Goal: Task Accomplishment & Management: Use online tool/utility

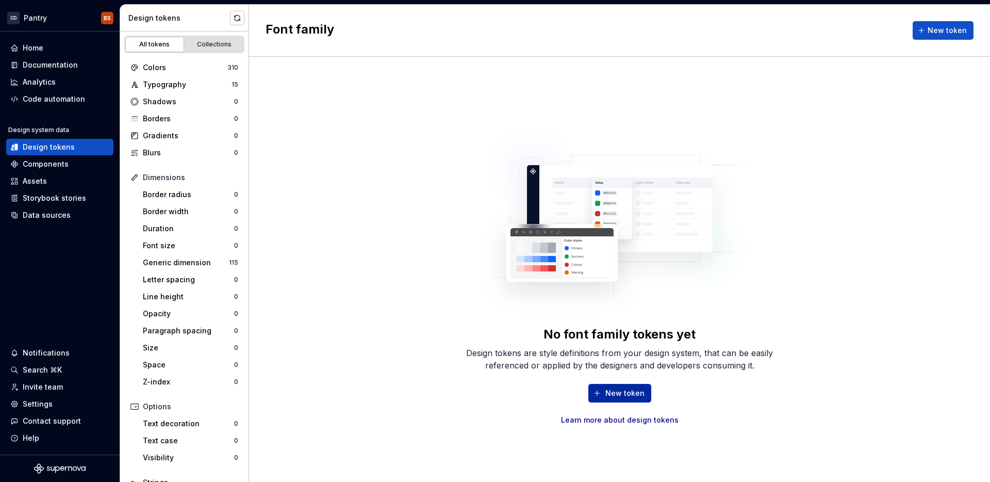
click at [609, 393] on span "New token" at bounding box center [624, 393] width 39 height 10
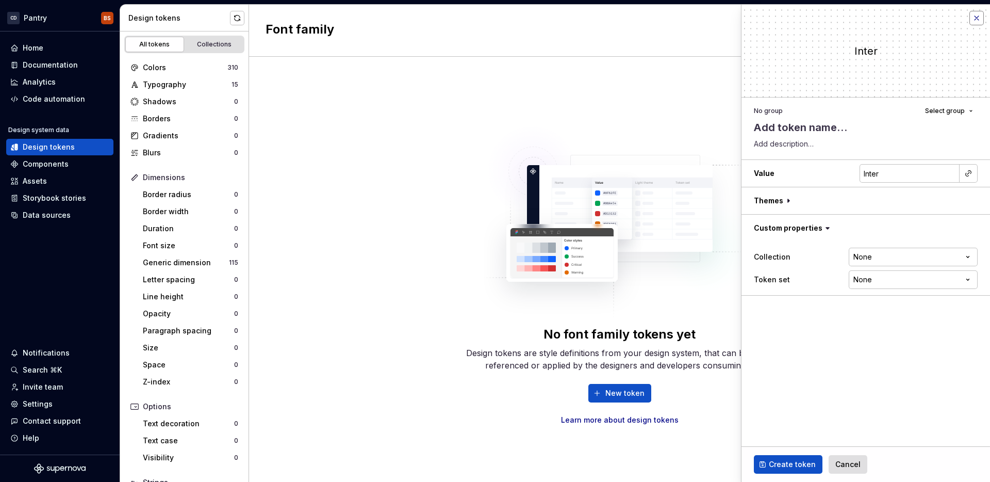
click at [976, 18] on button "button" at bounding box center [977, 18] width 14 height 14
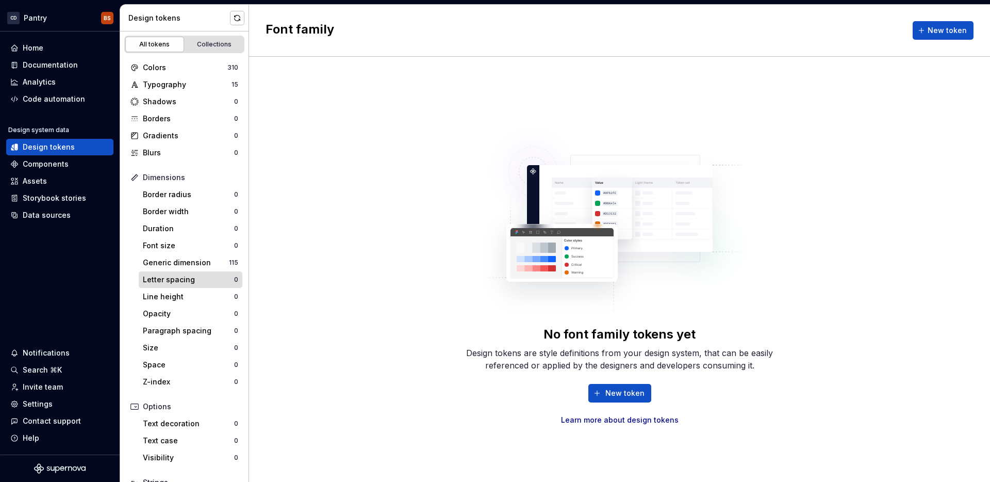
scroll to position [83, 0]
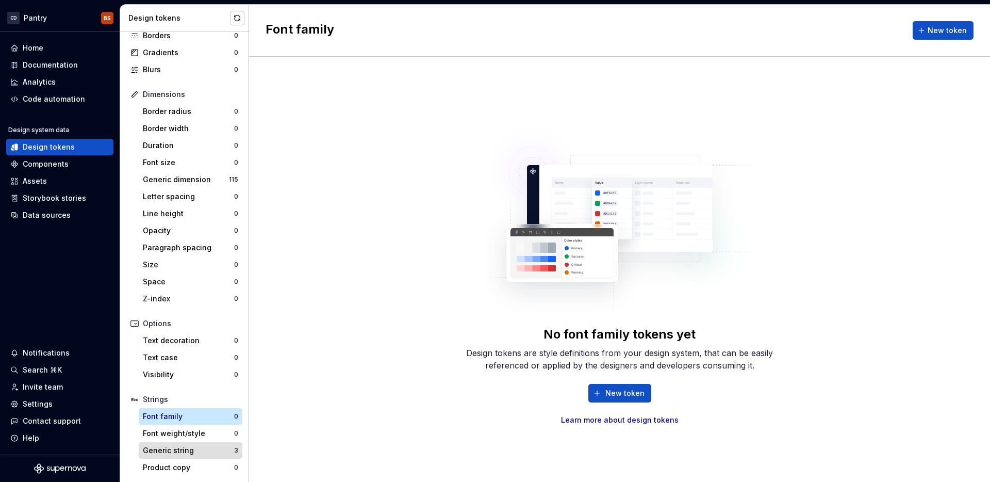
click at [211, 450] on div "Generic string" at bounding box center [188, 450] width 91 height 10
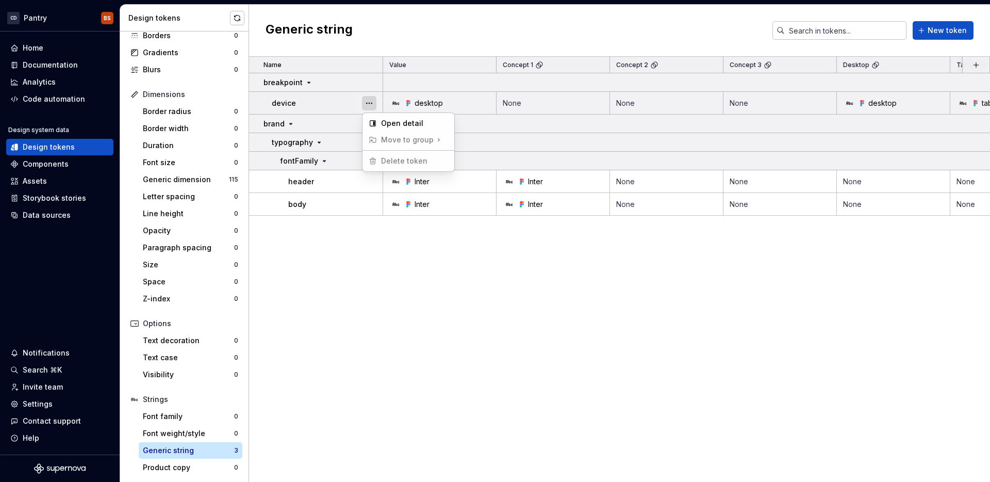
click at [366, 102] on button "button" at bounding box center [369, 103] width 14 height 14
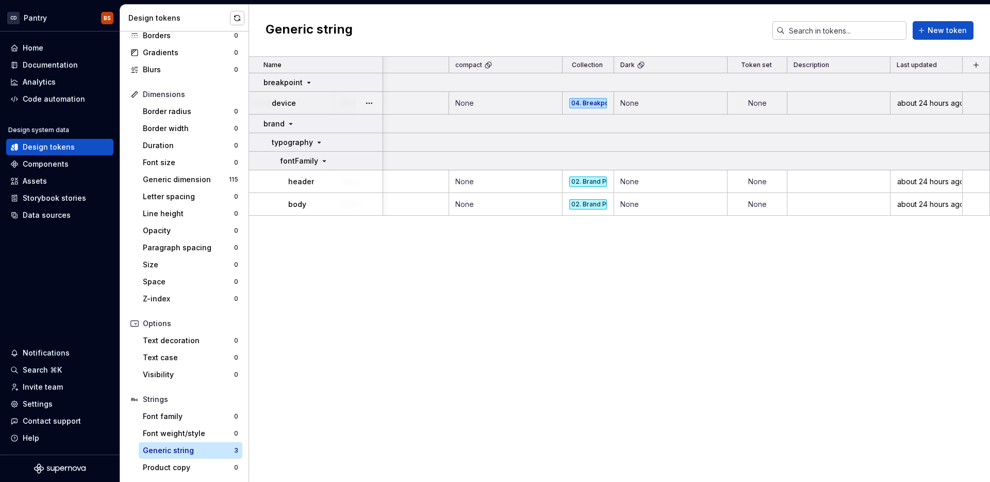
scroll to position [0, 842]
click at [854, 105] on td at bounding box center [839, 103] width 103 height 23
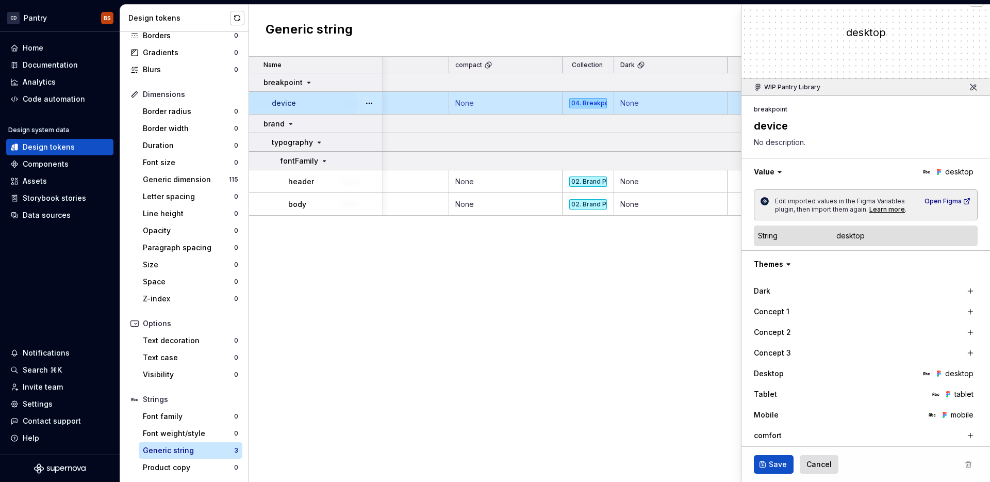
scroll to position [28, 0]
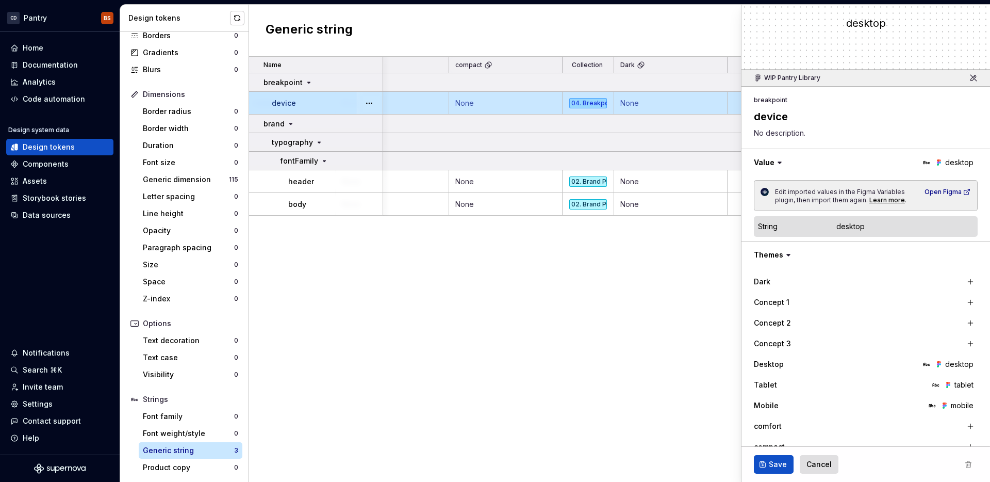
click at [780, 162] on icon at bounding box center [779, 163] width 3 height 2
click at [831, 155] on button "button" at bounding box center [866, 162] width 249 height 27
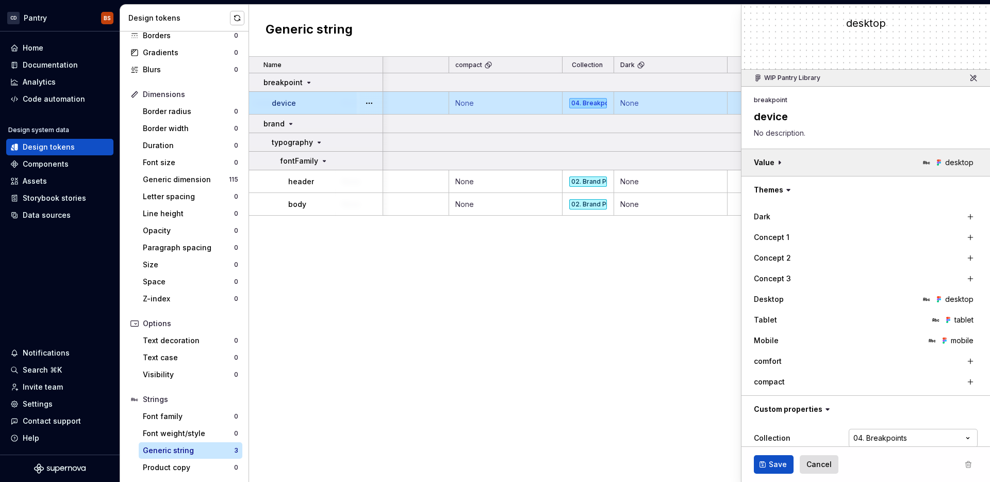
click at [831, 155] on button "button" at bounding box center [866, 162] width 249 height 27
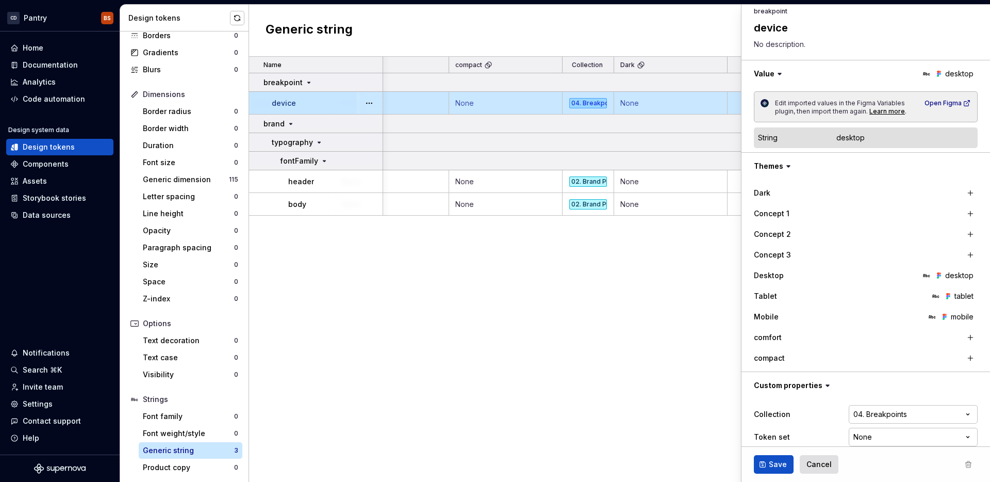
scroll to position [129, 0]
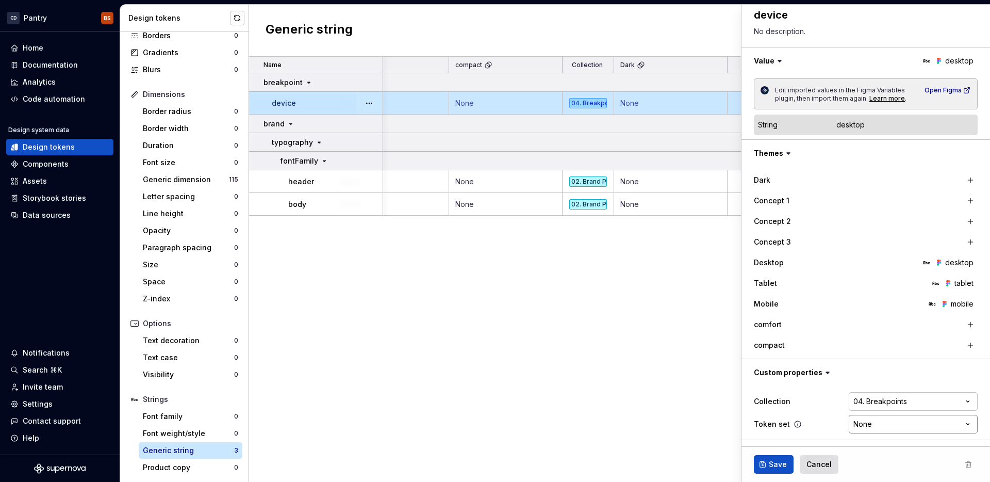
click at [959, 426] on html "CD Pantry BS Home Documentation Analytics Code automation Design system data De…" at bounding box center [495, 241] width 990 height 482
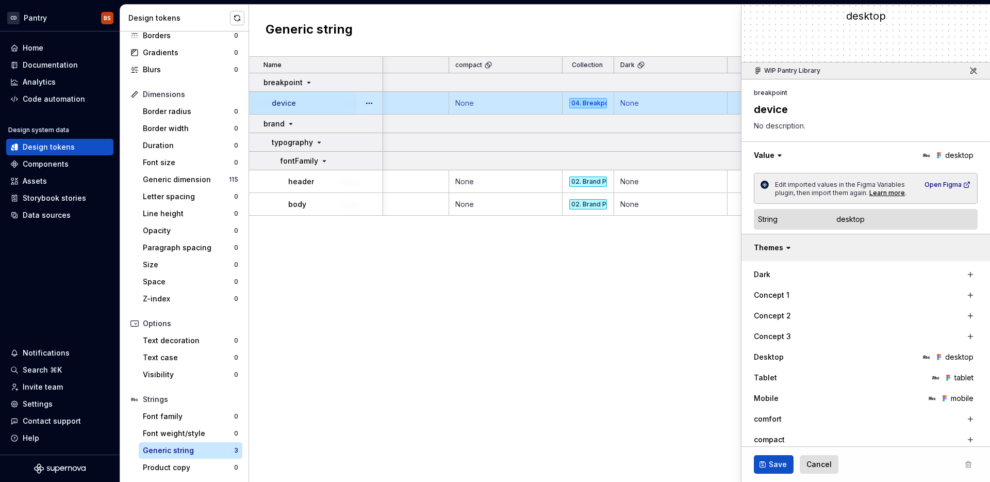
scroll to position [48, 0]
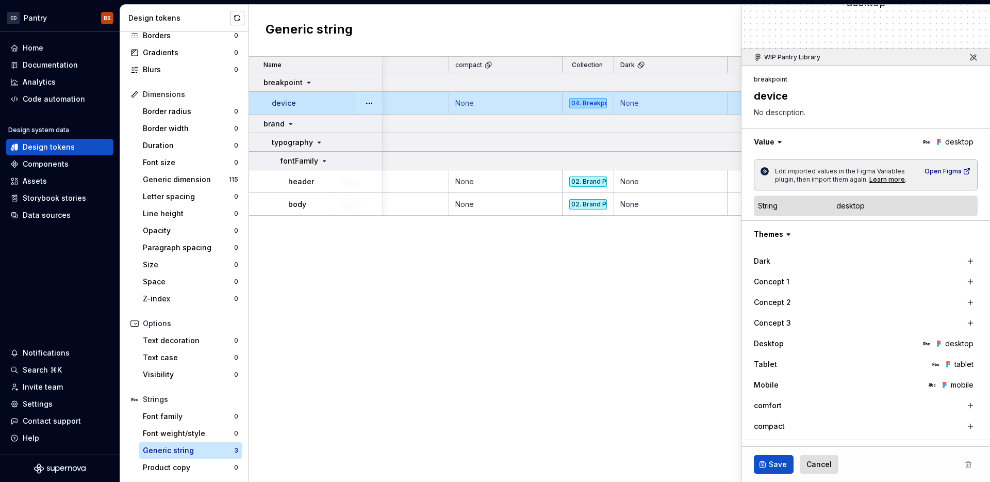
click at [846, 204] on div "desktop" at bounding box center [851, 206] width 28 height 10
type textarea "*"
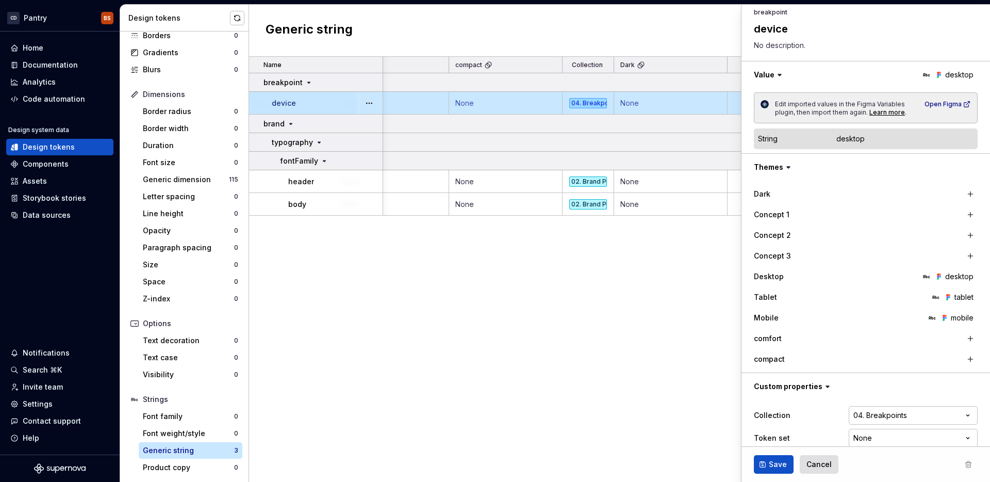
scroll to position [129, 0]
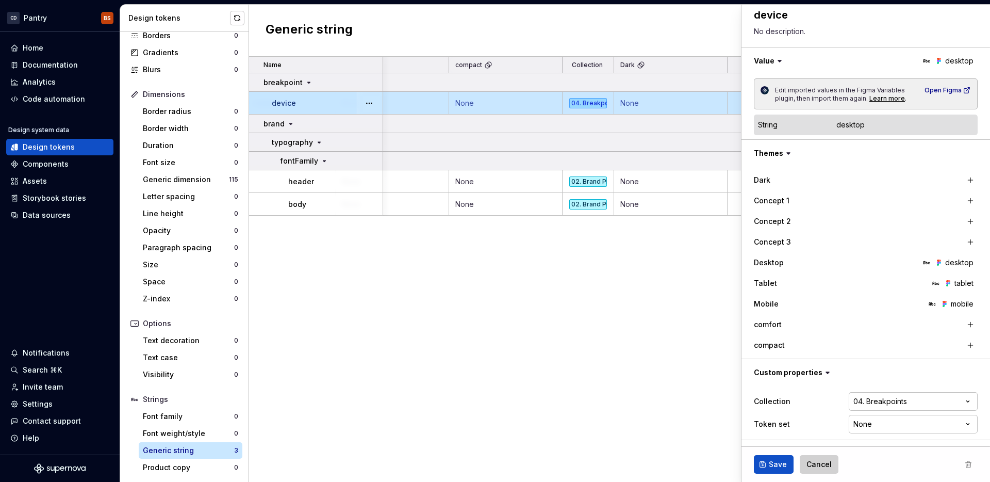
click at [821, 463] on span "Cancel" at bounding box center [819, 464] width 25 height 10
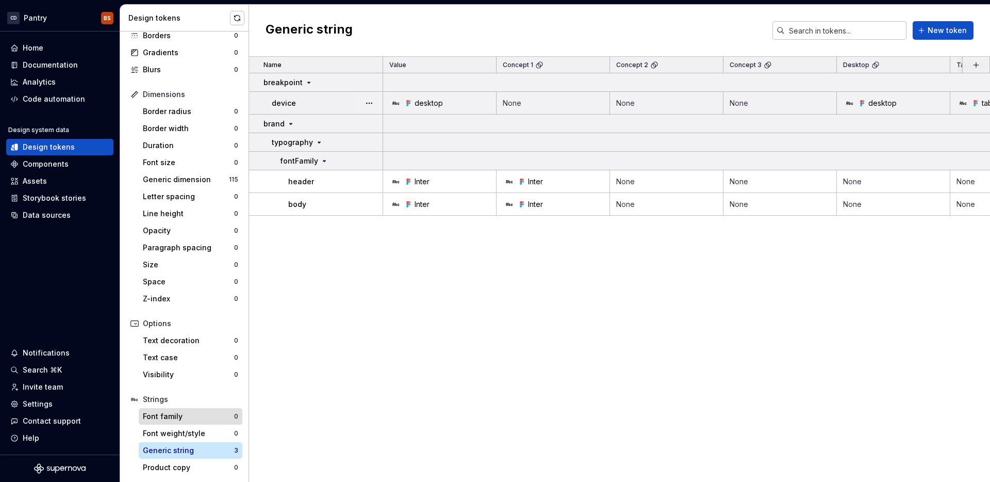
click at [186, 416] on div "Font family" at bounding box center [188, 416] width 91 height 10
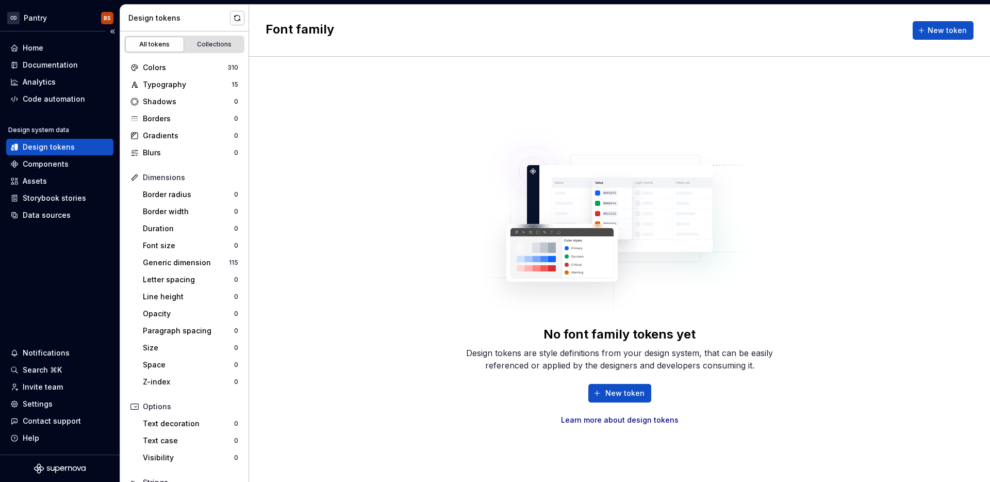
scroll to position [83, 0]
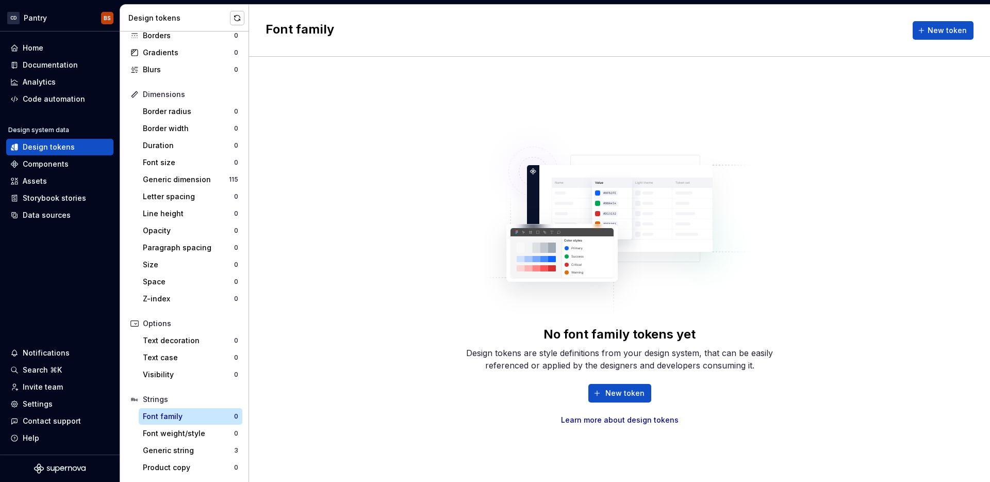
click at [234, 413] on div "0" at bounding box center [236, 416] width 4 height 8
click at [611, 400] on button "New token" at bounding box center [619, 393] width 63 height 19
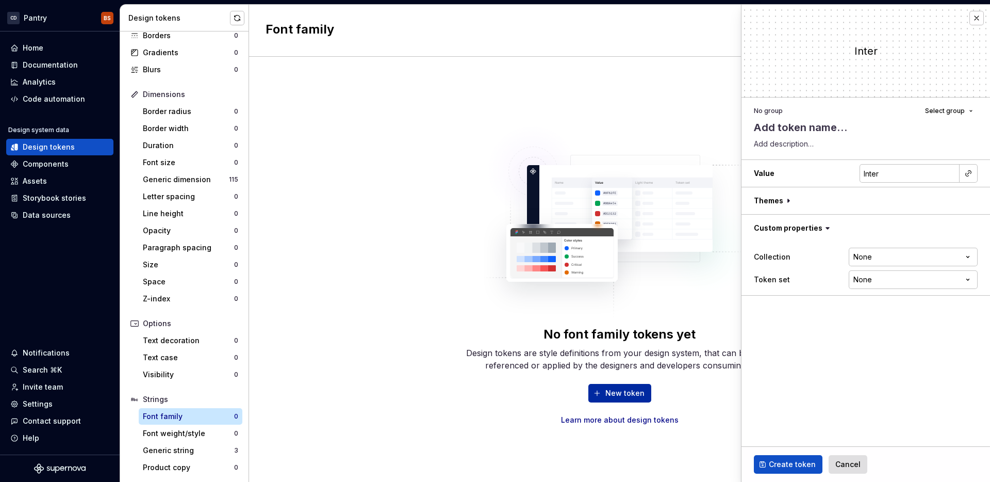
click at [611, 400] on button "New token" at bounding box center [619, 393] width 63 height 19
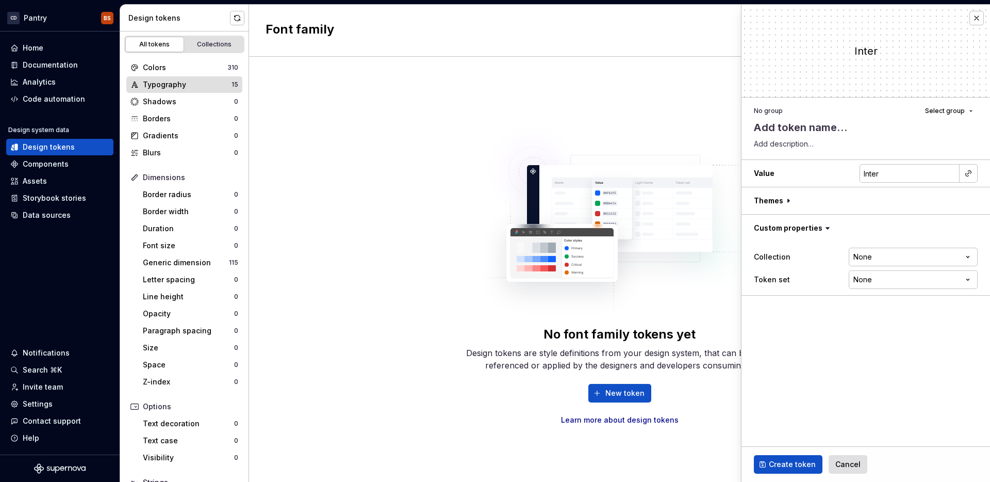
click at [205, 84] on div "Typography" at bounding box center [187, 84] width 89 height 10
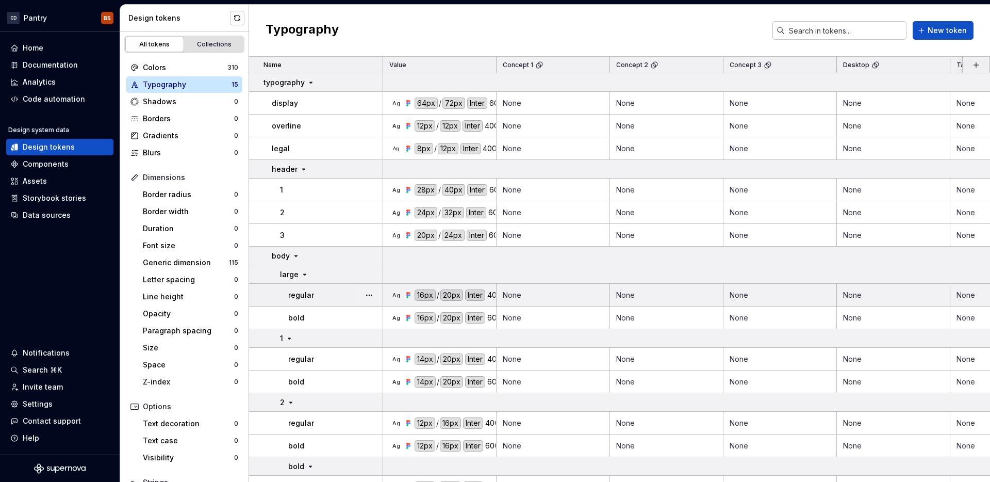
scroll to position [80, 0]
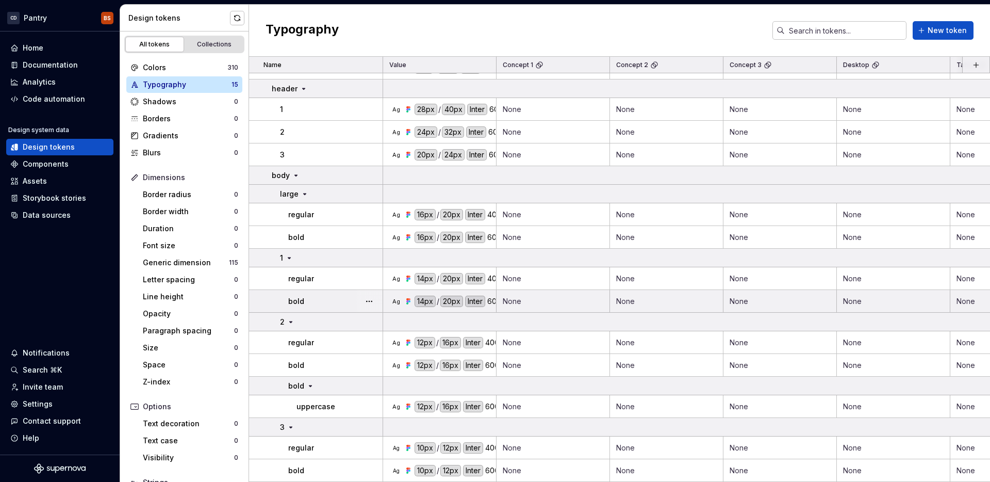
click at [431, 310] on td "Ag 14px / 20px Inter 600" at bounding box center [439, 301] width 113 height 23
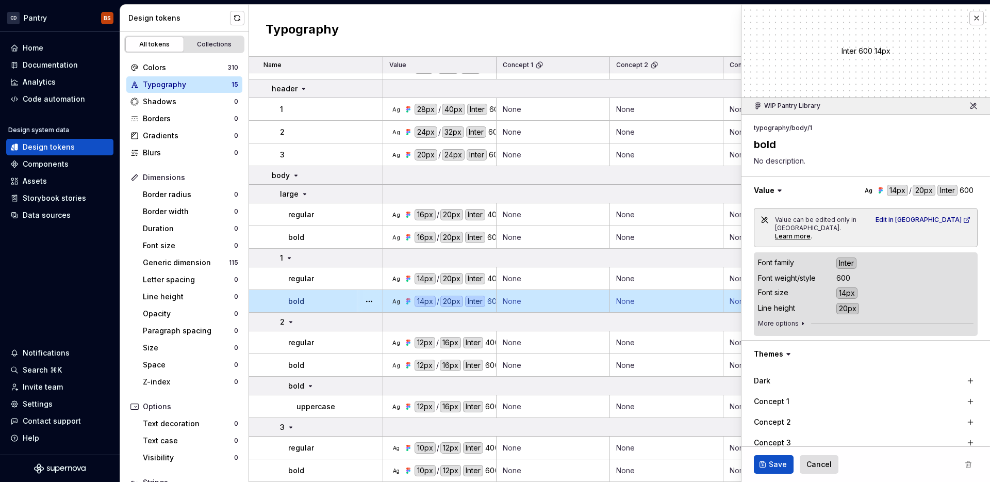
type textarea "*"
click at [977, 23] on button "button" at bounding box center [977, 18] width 14 height 14
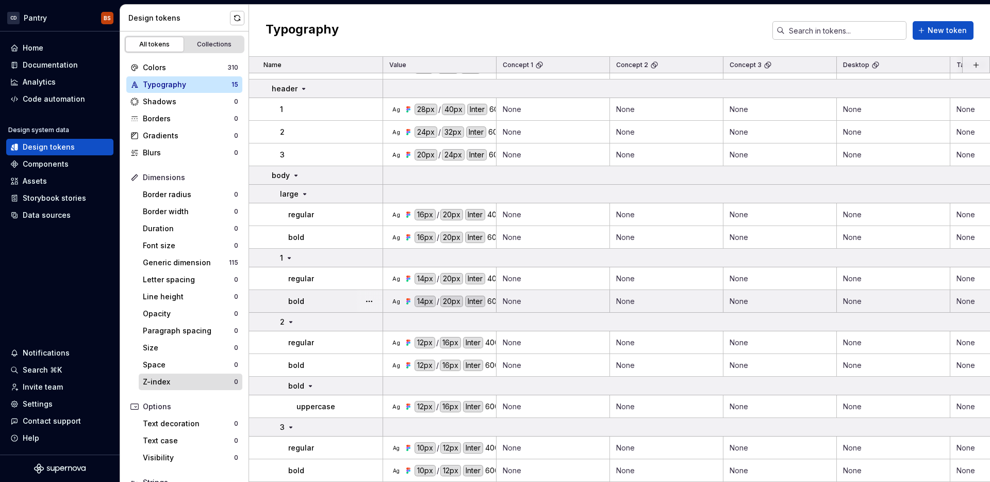
scroll to position [83, 0]
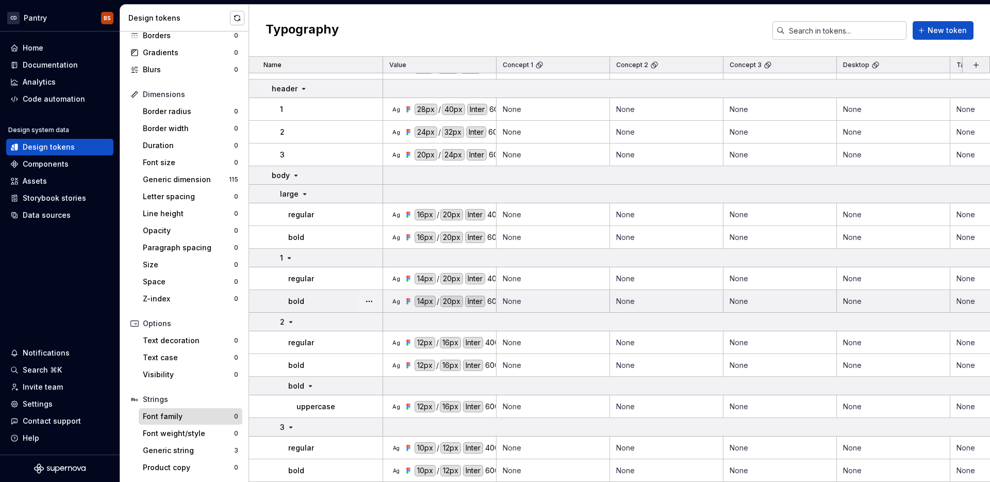
click at [189, 417] on div "Font family" at bounding box center [188, 416] width 91 height 10
